Goal: Find specific page/section: Find specific page/section

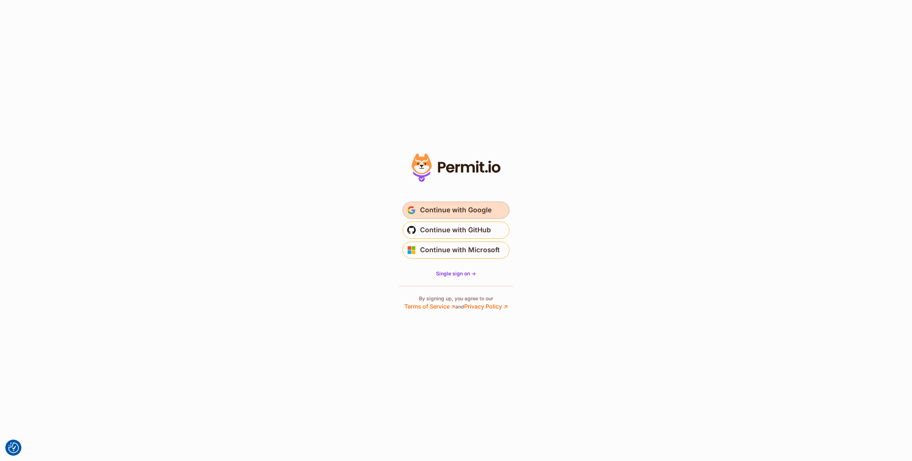
click at [459, 208] on span "Continue with Google" at bounding box center [456, 210] width 72 height 11
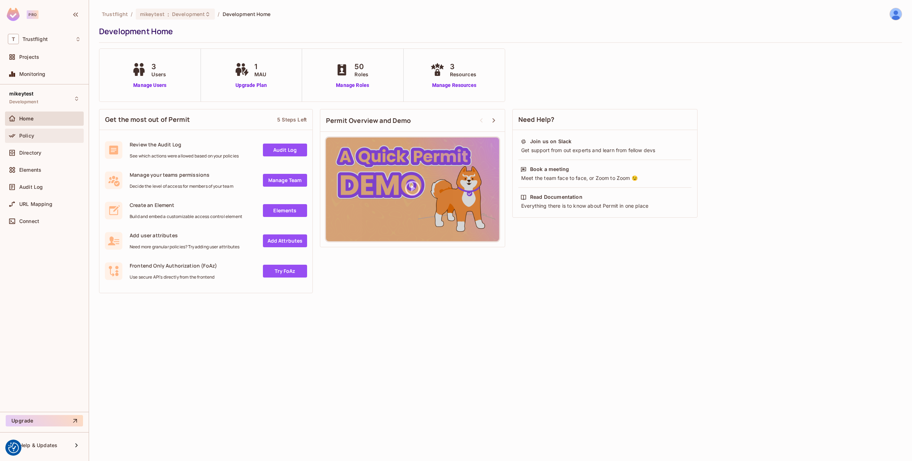
click at [34, 135] on div "Policy" at bounding box center [50, 136] width 62 height 6
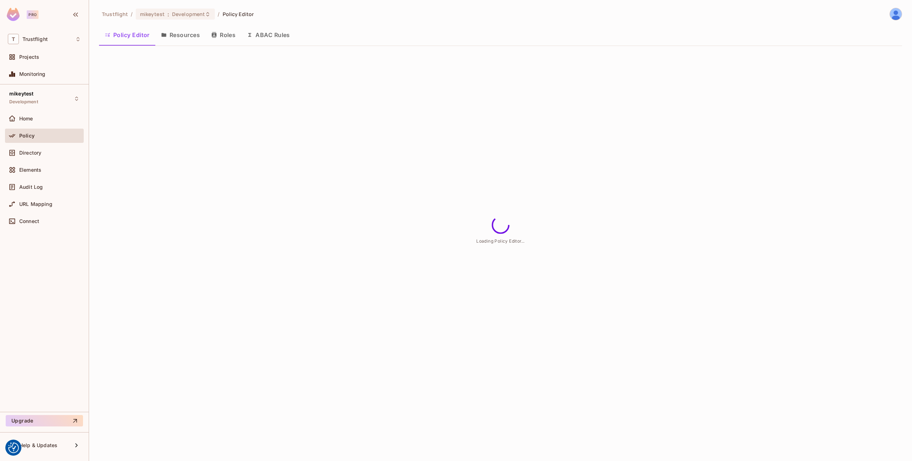
click at [187, 37] on button "Resources" at bounding box center [180, 35] width 50 height 18
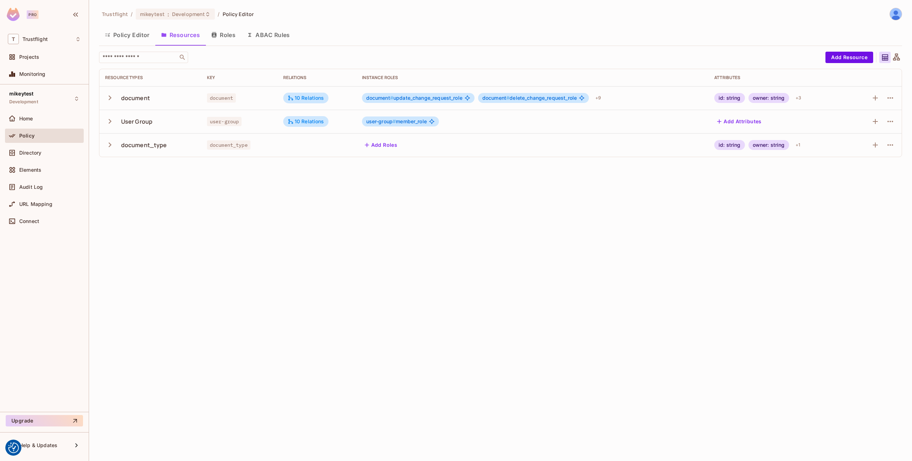
drag, startPoint x: 111, startPoint y: 37, endPoint x: 182, endPoint y: 67, distance: 77.0
click at [111, 37] on button "Policy Editor" at bounding box center [127, 35] width 56 height 18
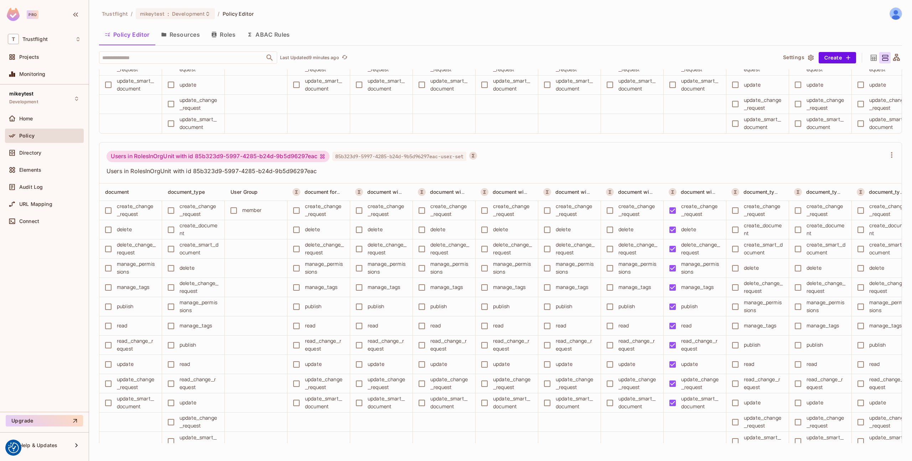
scroll to position [12570, 0]
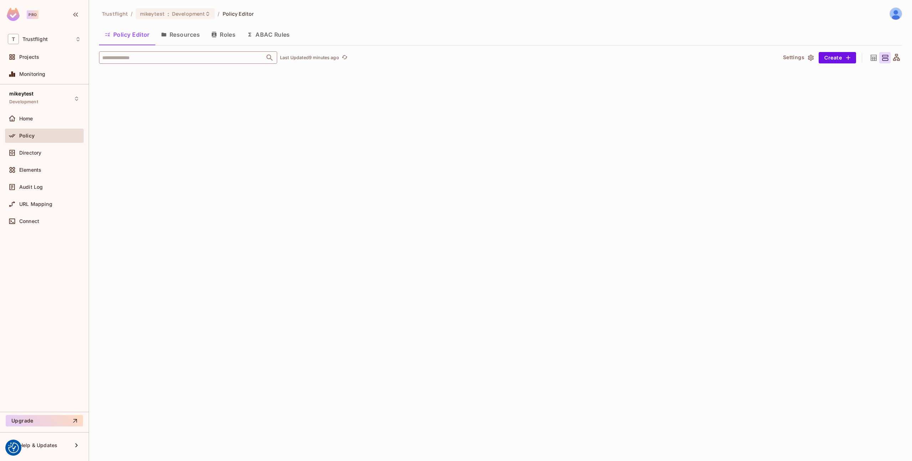
click at [150, 60] on input "text" at bounding box center [181, 57] width 163 height 12
click at [168, 60] on input "text" at bounding box center [181, 57] width 163 height 12
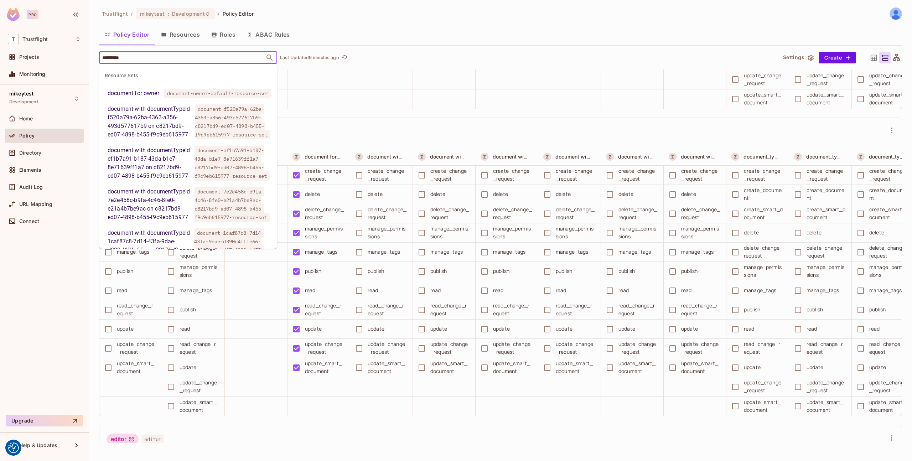
scroll to position [0, 0]
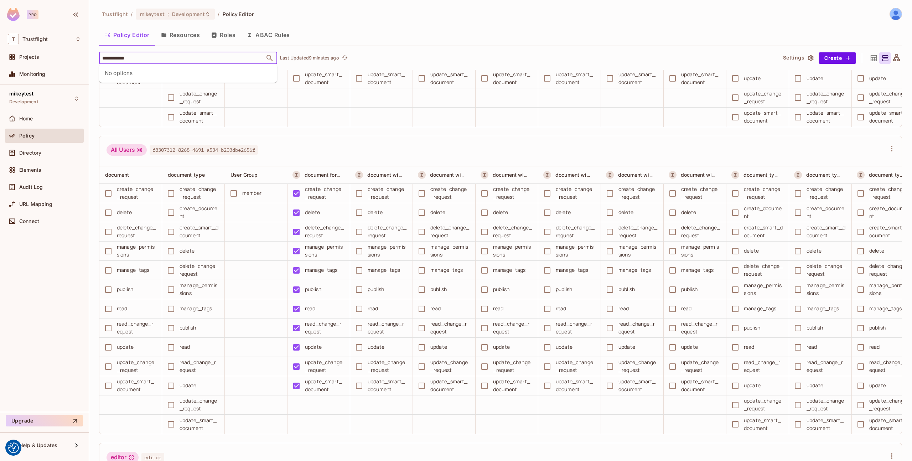
type input "**********"
drag, startPoint x: 148, startPoint y: 56, endPoint x: 78, endPoint y: 58, distance: 69.9
click at [78, 58] on div "**********" at bounding box center [456, 230] width 912 height 461
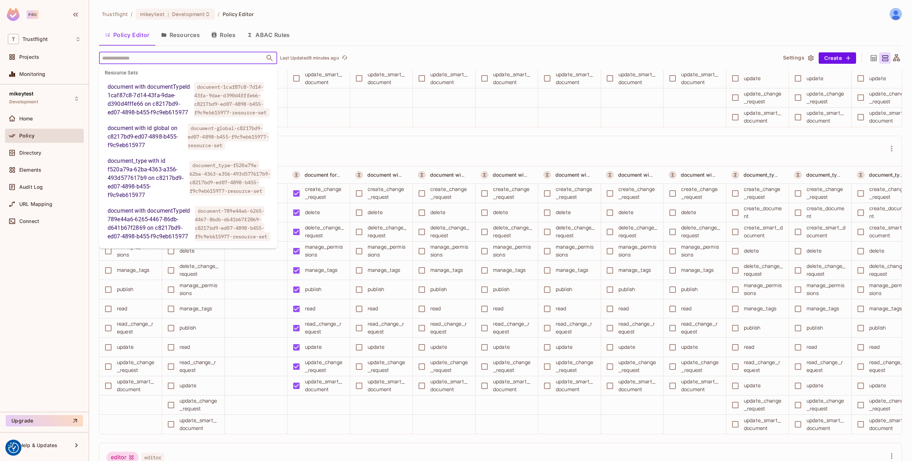
scroll to position [1264, 0]
click at [336, 34] on div "Policy Editor Resources Roles ABAC Rules" at bounding box center [500, 35] width 803 height 18
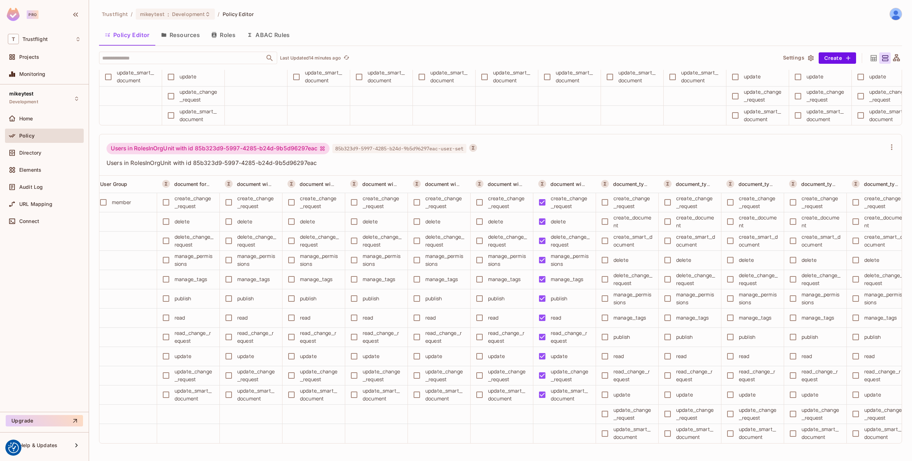
scroll to position [0, 264]
